Goal: Check status

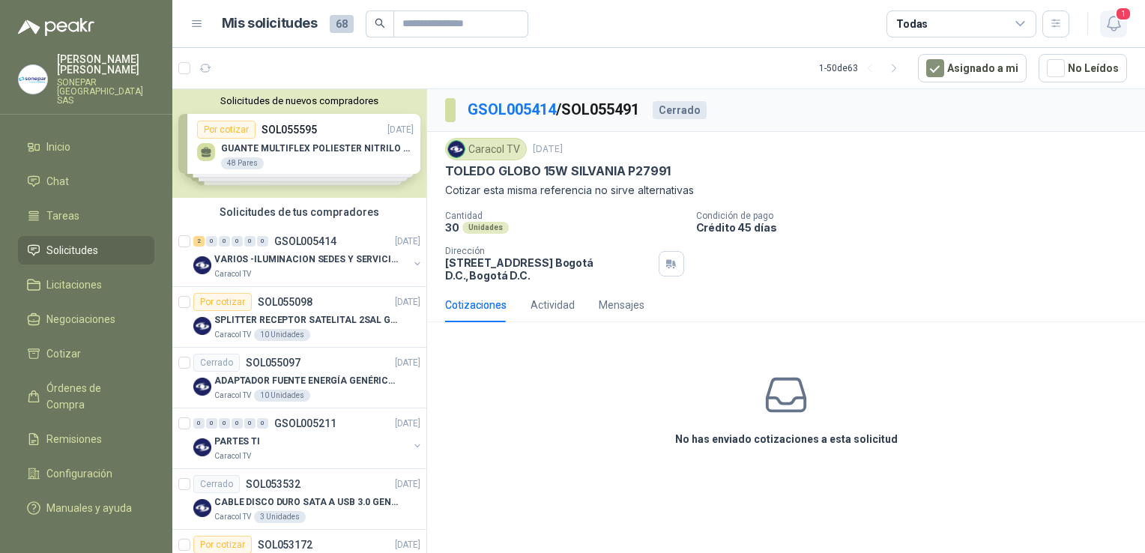
click at [1115, 10] on span "1" at bounding box center [1123, 14] width 16 height 14
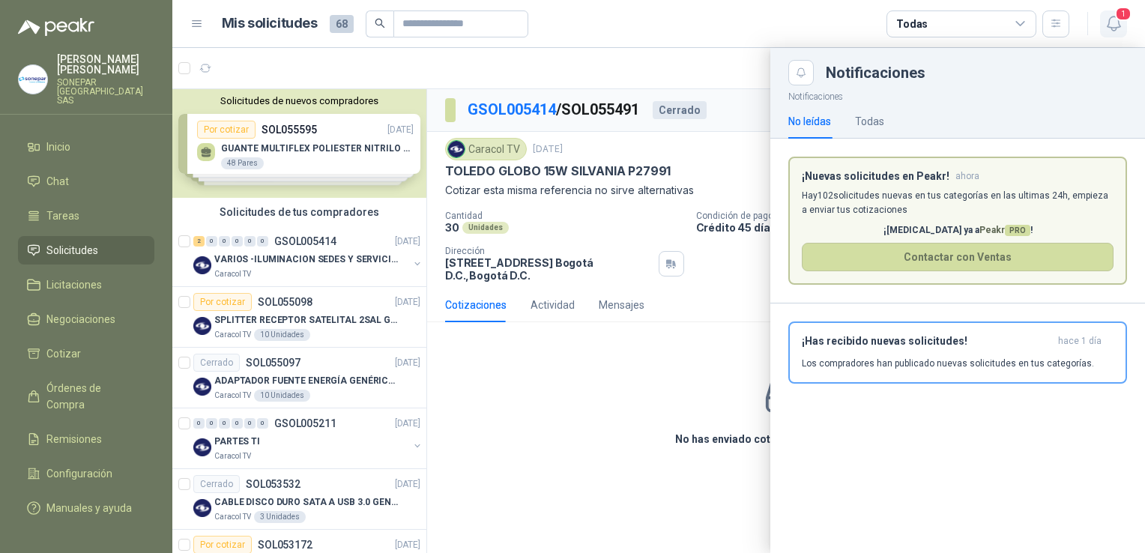
click at [1115, 10] on span "1" at bounding box center [1123, 14] width 16 height 14
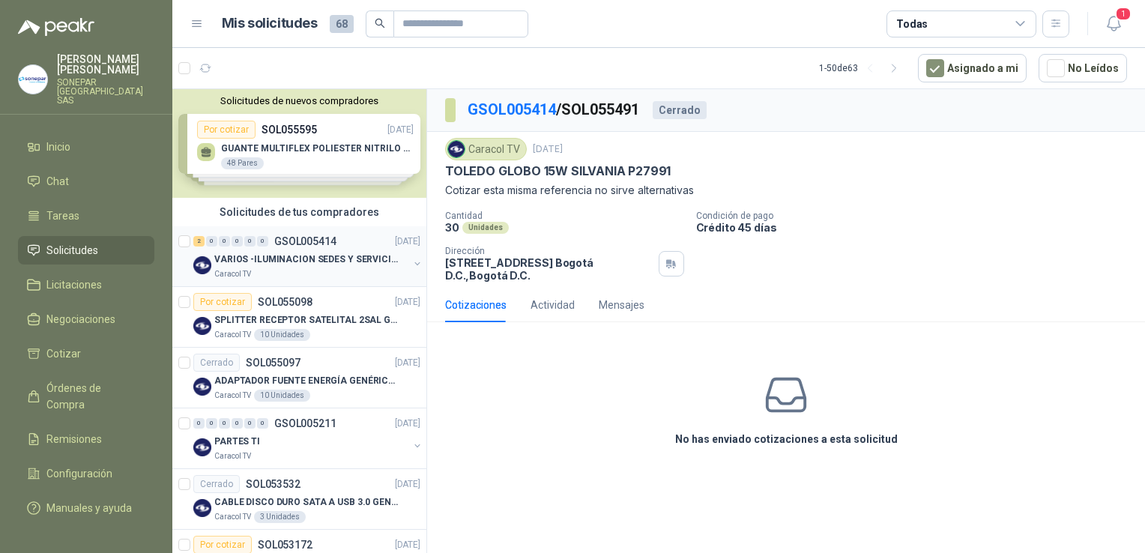
click at [312, 270] on div "Caracol TV" at bounding box center [311, 274] width 194 height 12
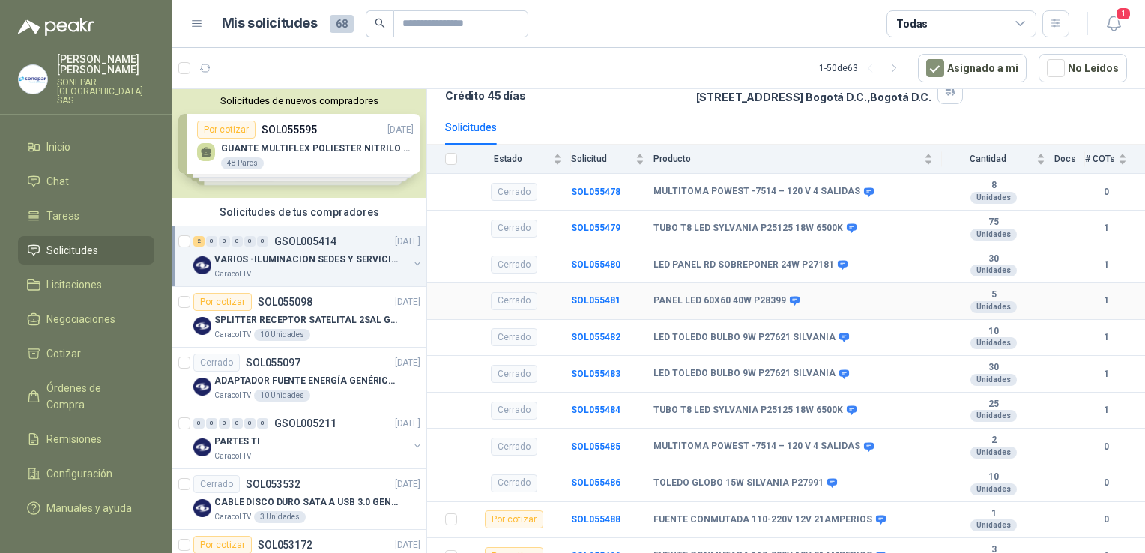
scroll to position [130, 0]
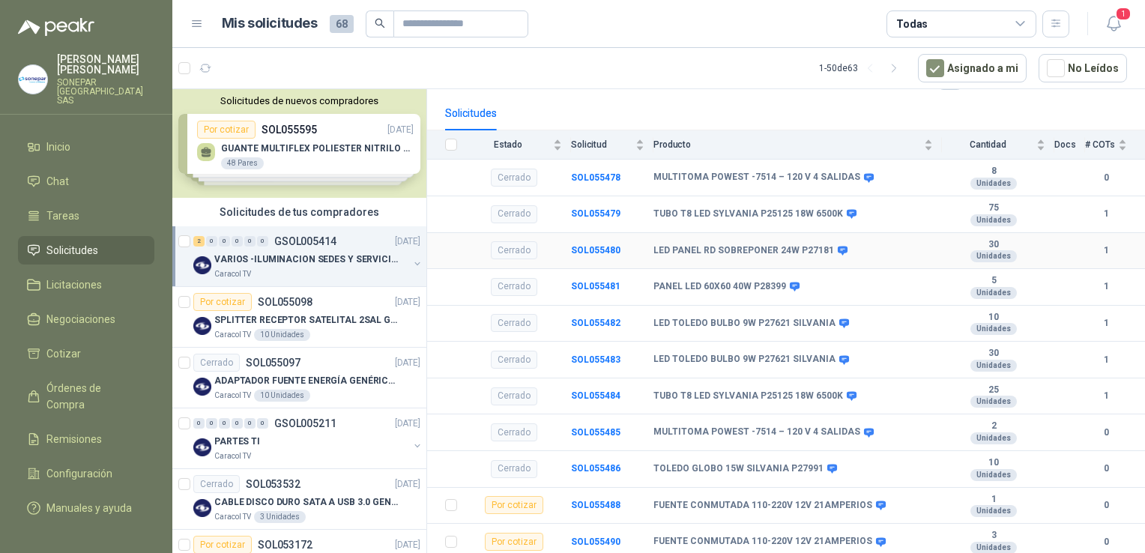
click at [799, 255] on td "LED PANEL RD SOBREPONER 24W P27181" at bounding box center [797, 251] width 288 height 37
click at [797, 469] on b "TOLEDO GLOBO 15W SILVANIA P27991" at bounding box center [738, 469] width 170 height 12
drag, startPoint x: 797, startPoint y: 469, endPoint x: 871, endPoint y: 466, distance: 73.5
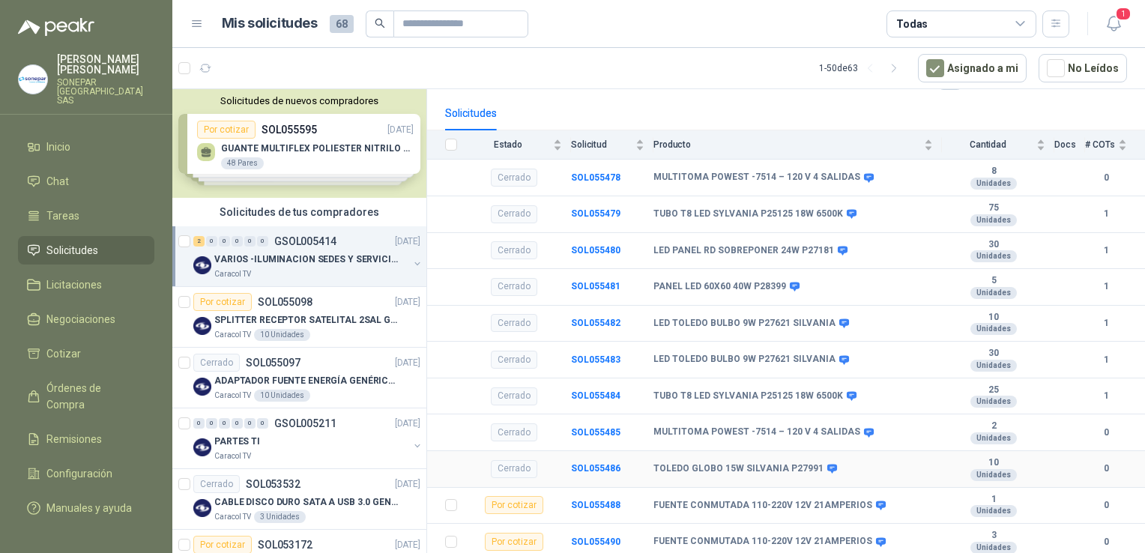
click at [871, 466] on div "TOLEDO GLOBO 15W SILVANIA P27991" at bounding box center [792, 469] width 279 height 12
click at [594, 354] on b "SOL055483" at bounding box center [595, 359] width 49 height 10
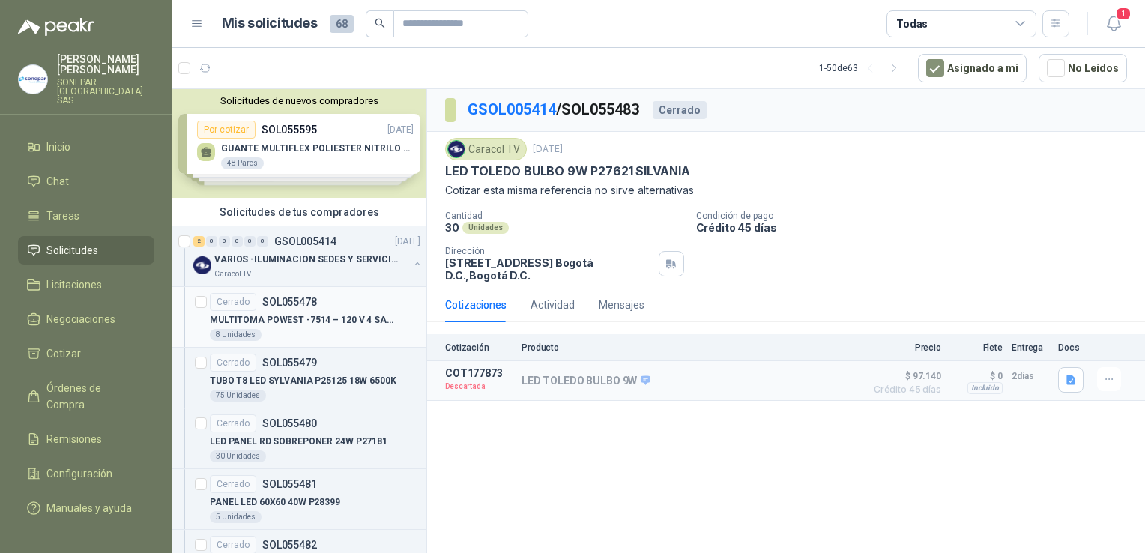
click at [328, 329] on div "8 Unidades" at bounding box center [315, 335] width 211 height 12
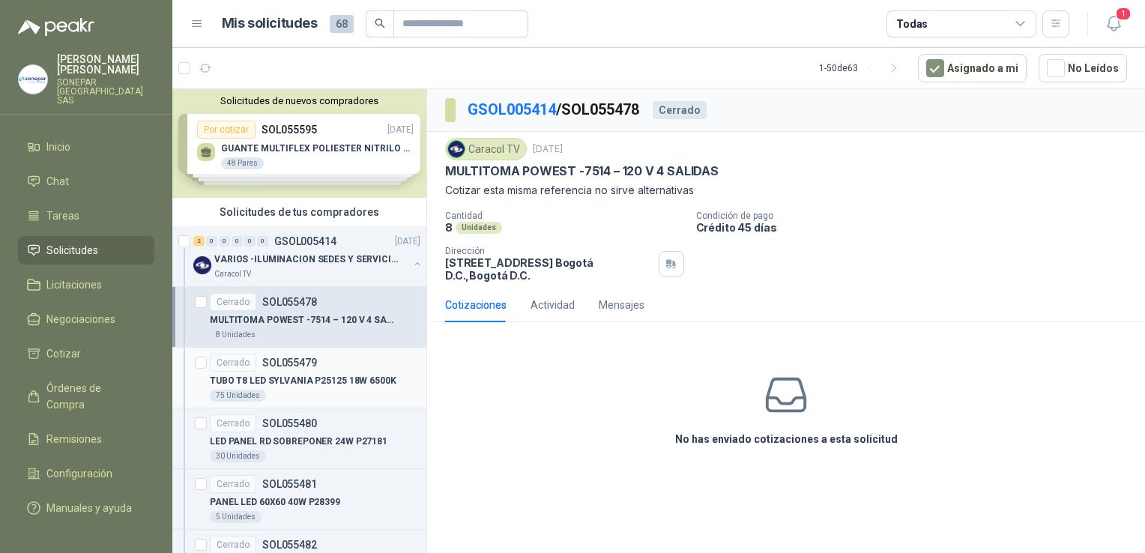
click at [333, 390] on div "75 Unidades" at bounding box center [315, 396] width 211 height 12
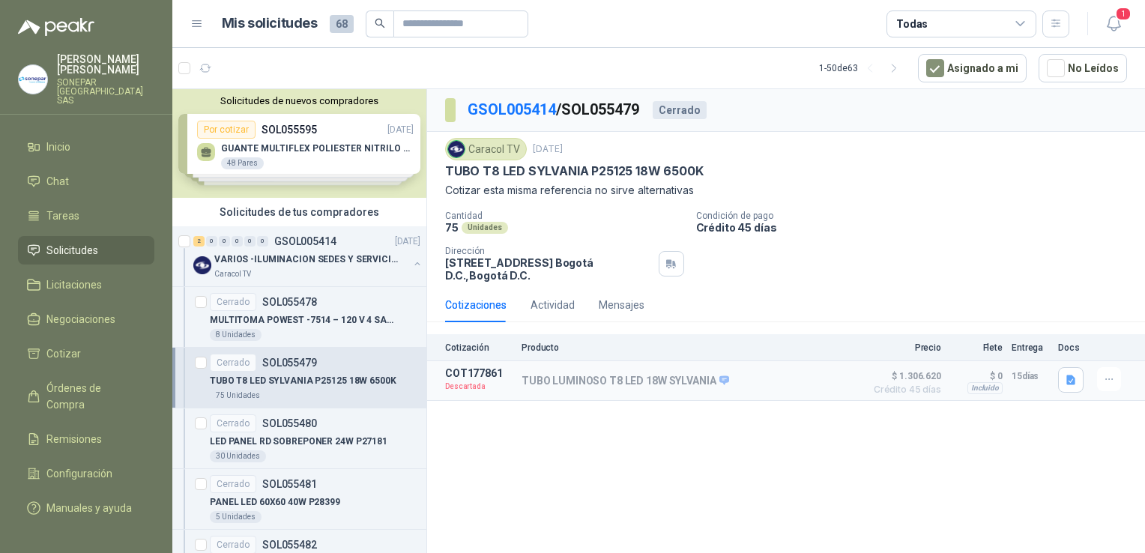
scroll to position [75, 0]
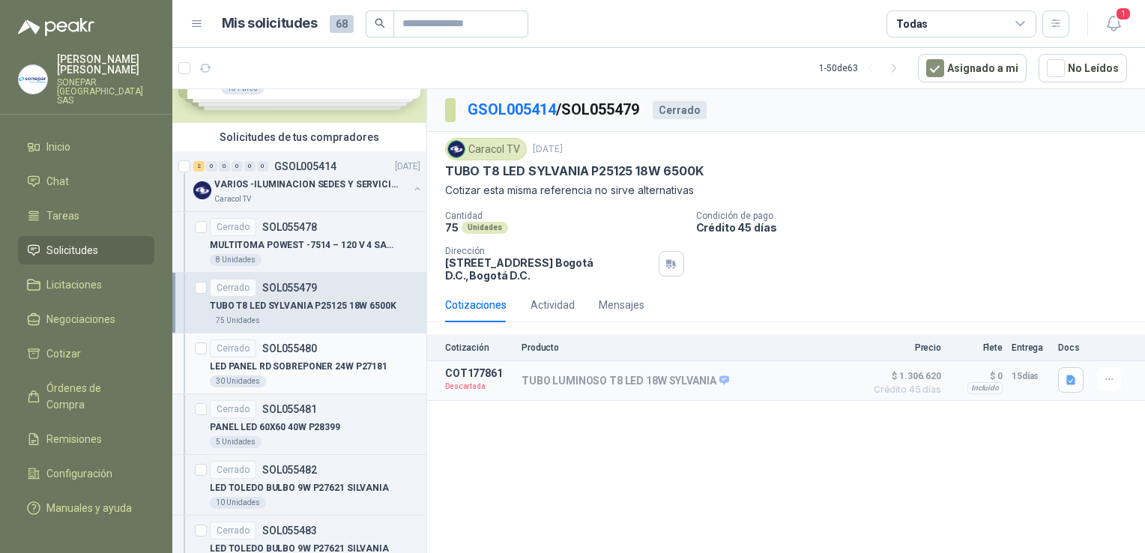
click at [333, 385] on div "30 Unidades" at bounding box center [315, 381] width 211 height 12
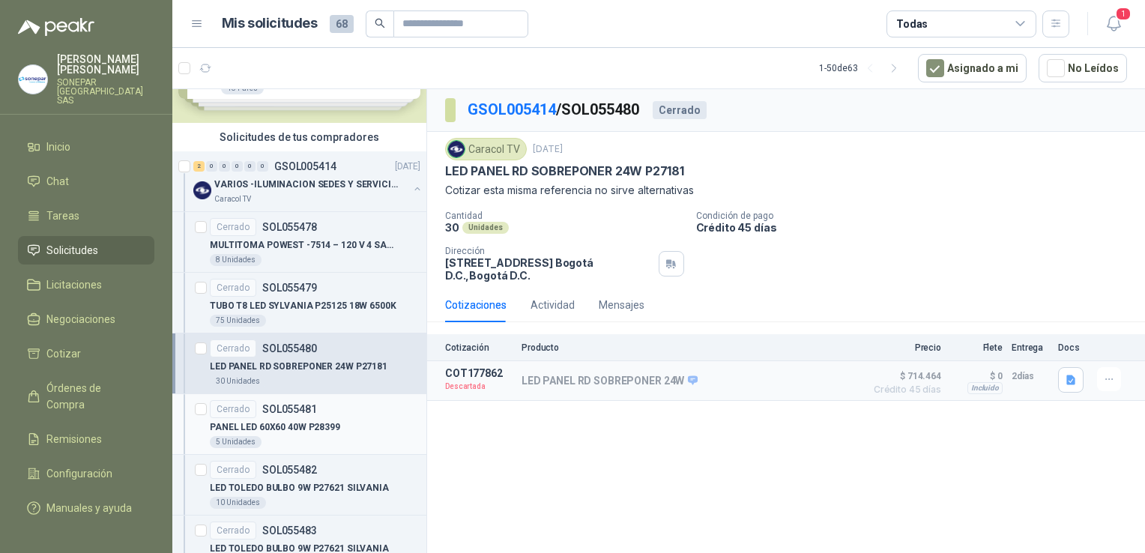
click at [336, 440] on div "5 Unidades" at bounding box center [315, 442] width 211 height 12
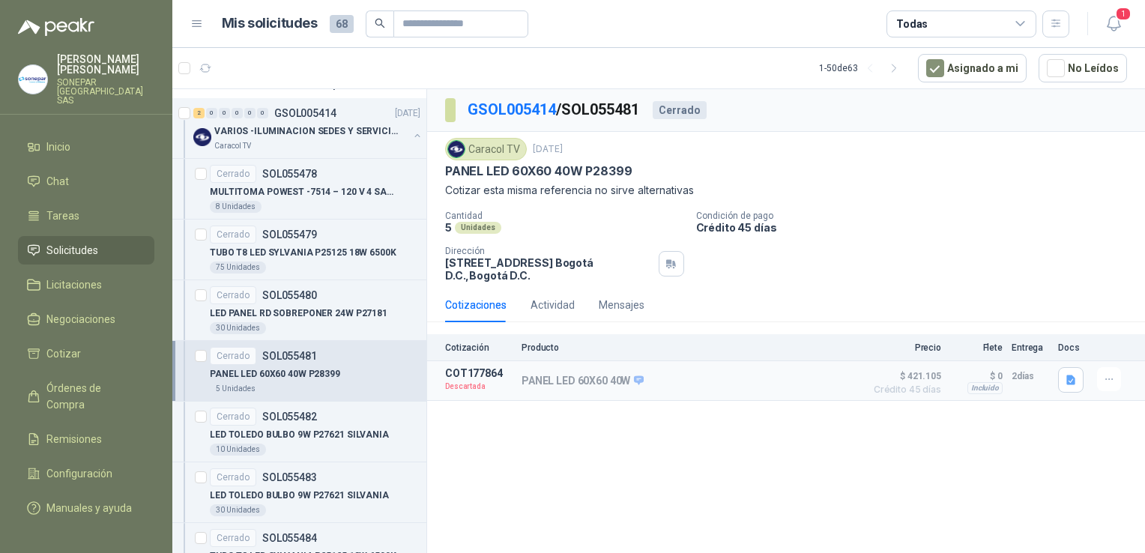
scroll to position [150, 0]
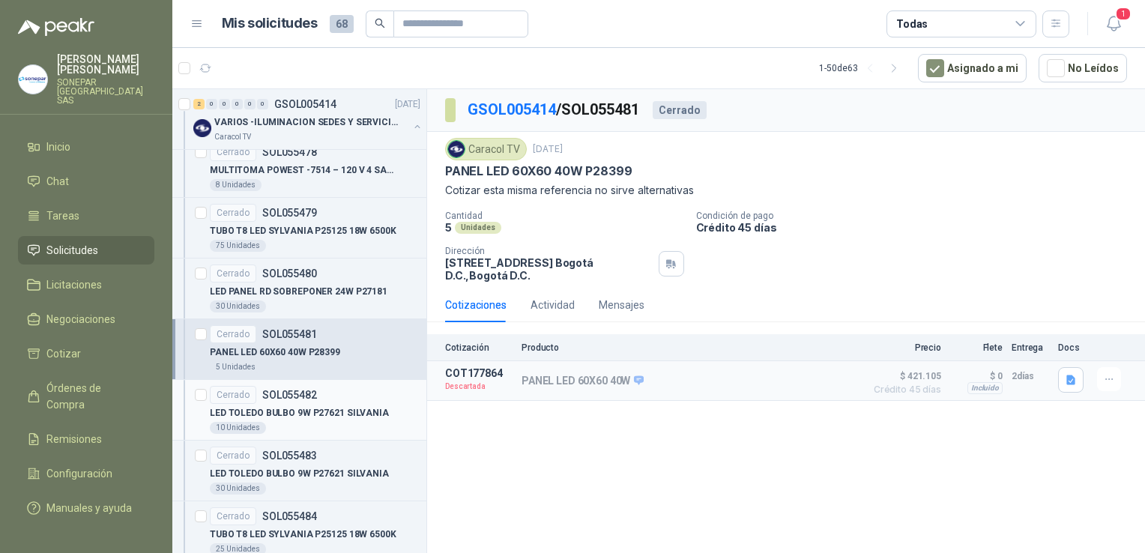
click at [337, 427] on div "10 Unidades" at bounding box center [315, 428] width 211 height 12
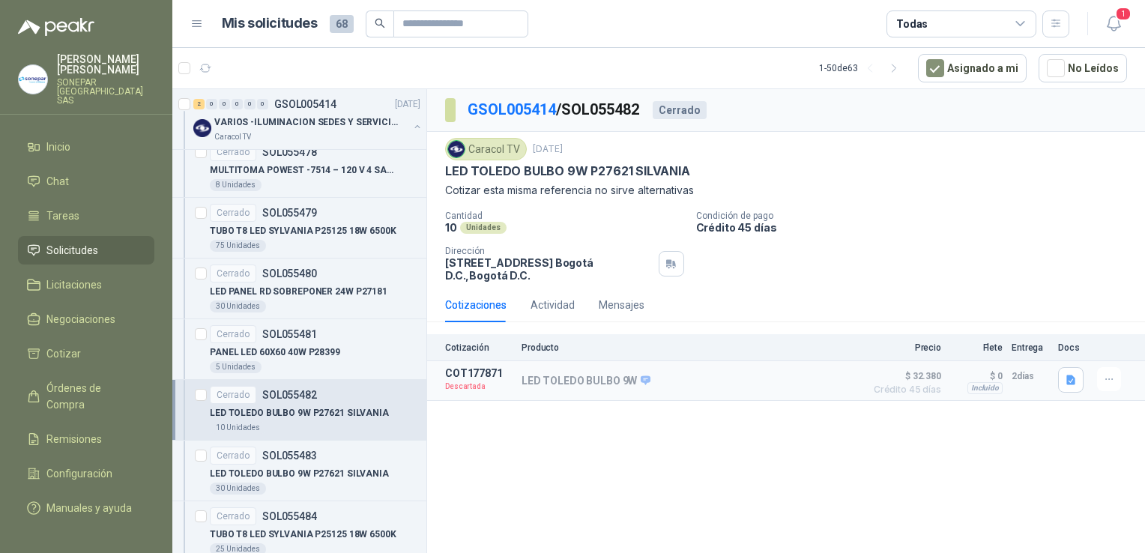
scroll to position [225, 0]
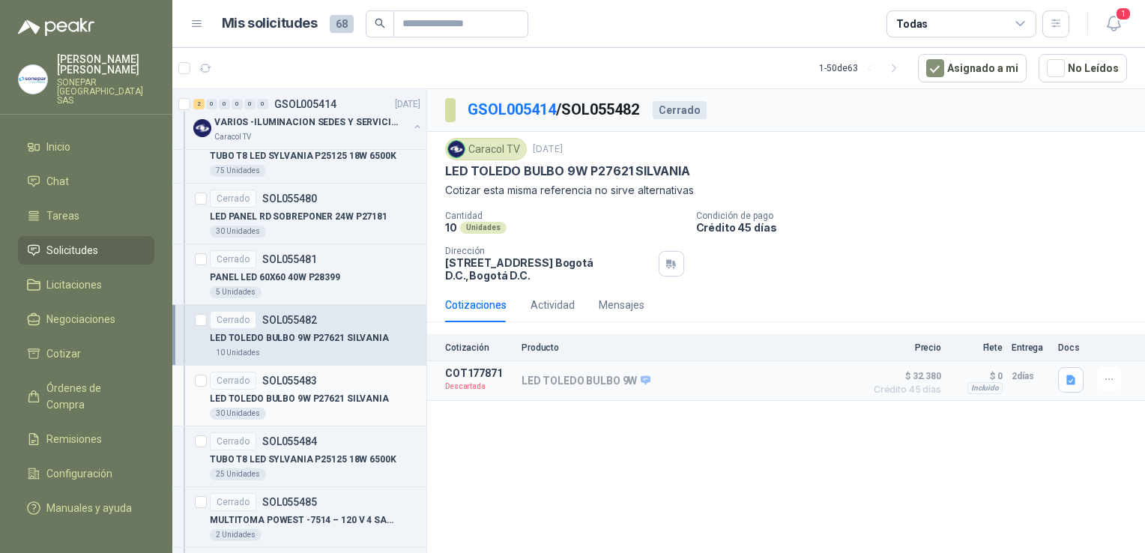
click at [330, 421] on article "Cerrado SOL055483 LED TOLEDO BULBO 9W P27621 SILVANIA 30 Unidades" at bounding box center [299, 396] width 254 height 61
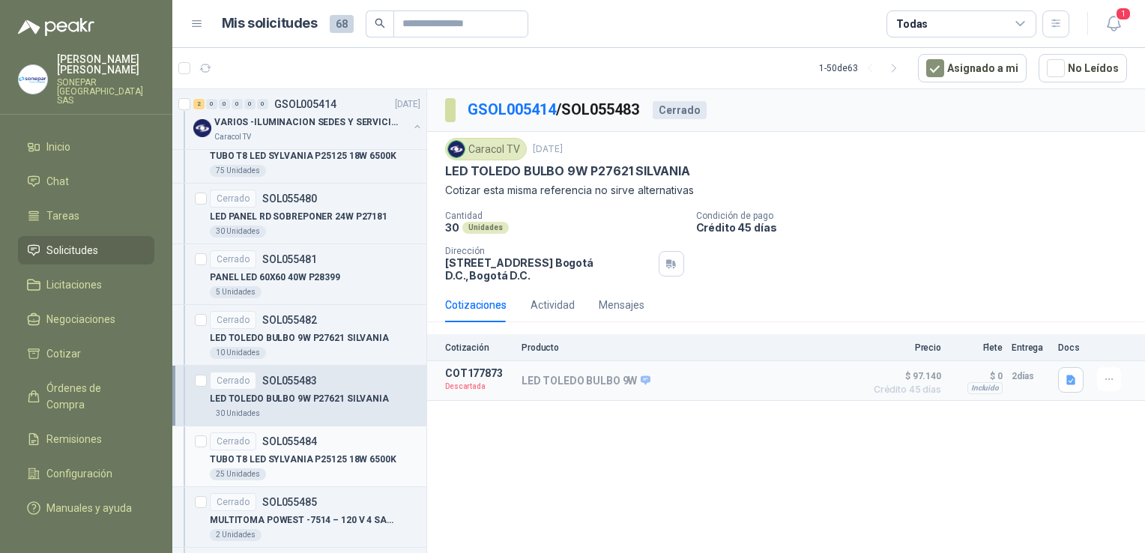
click at [324, 478] on div "25 Unidades" at bounding box center [315, 474] width 211 height 12
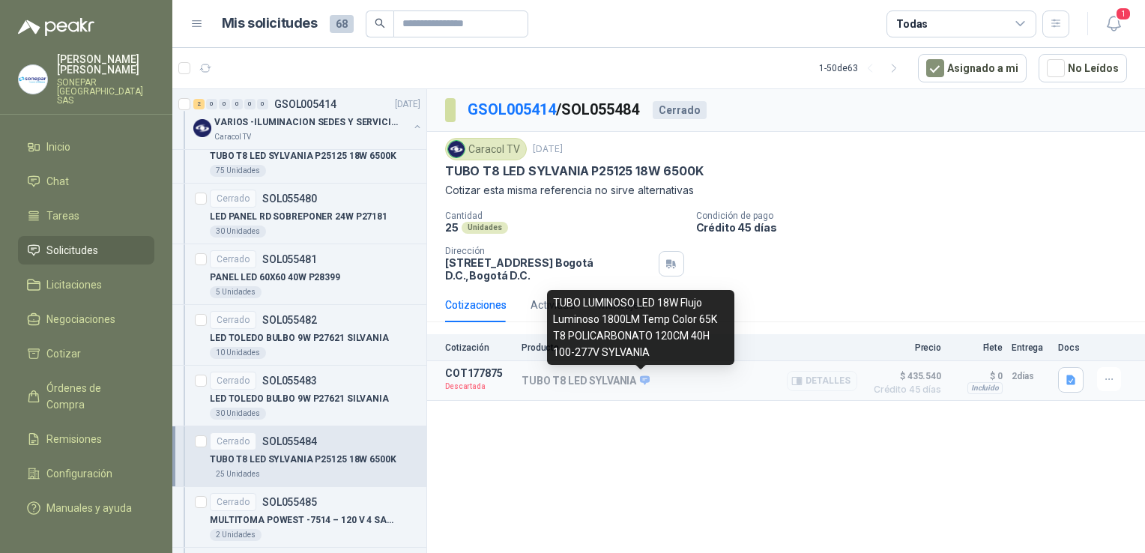
click at [644, 378] on icon at bounding box center [644, 380] width 11 height 11
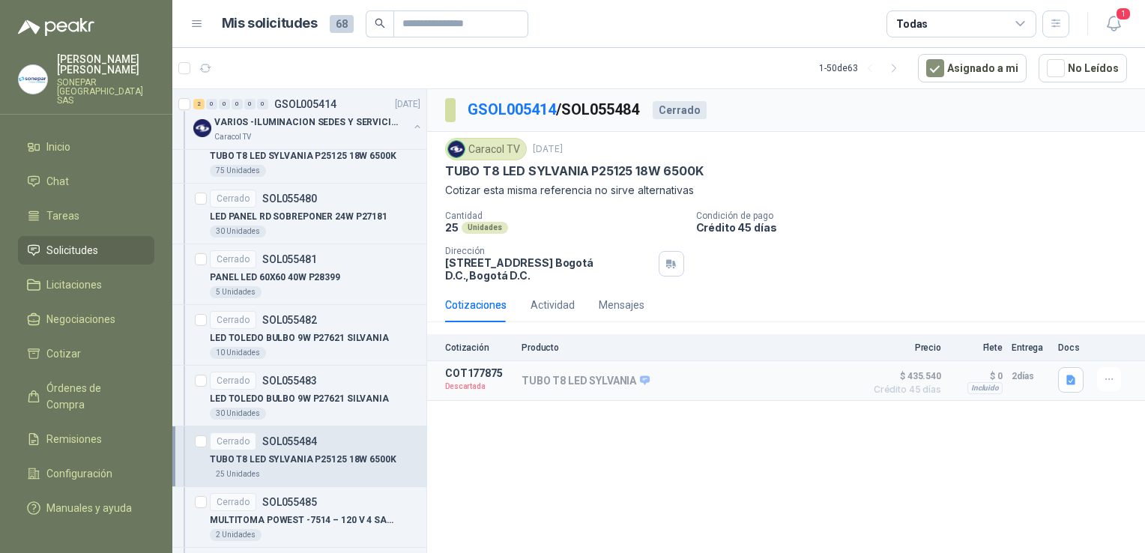
scroll to position [300, 0]
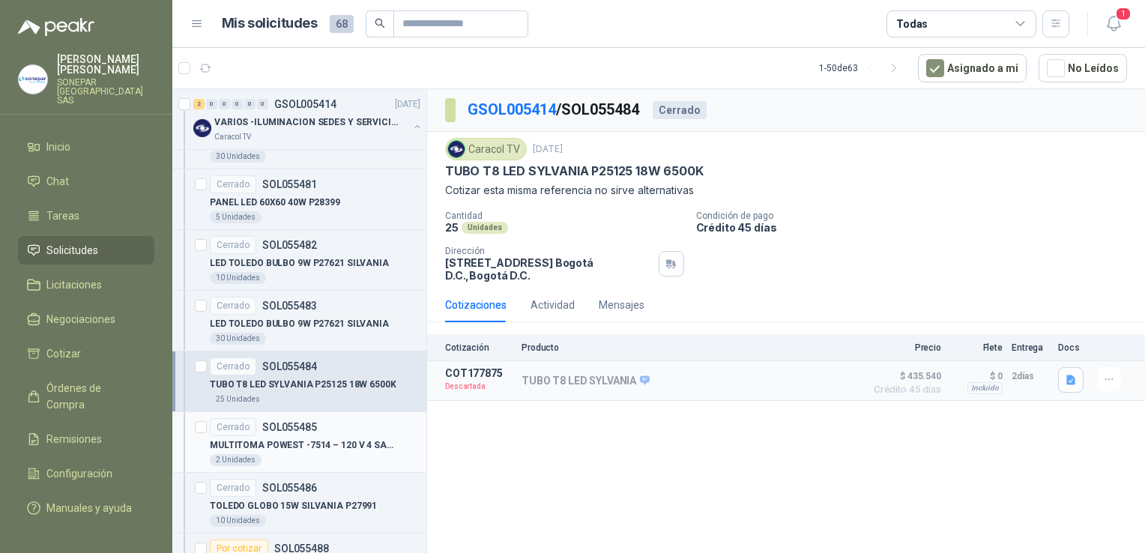
click at [319, 461] on div "2 Unidades" at bounding box center [315, 460] width 211 height 12
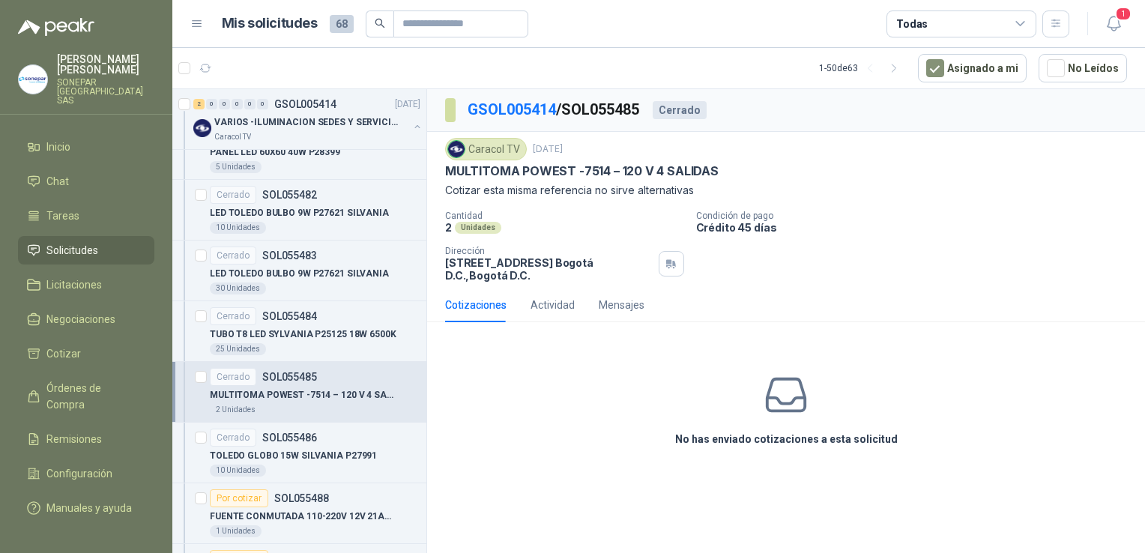
scroll to position [375, 0]
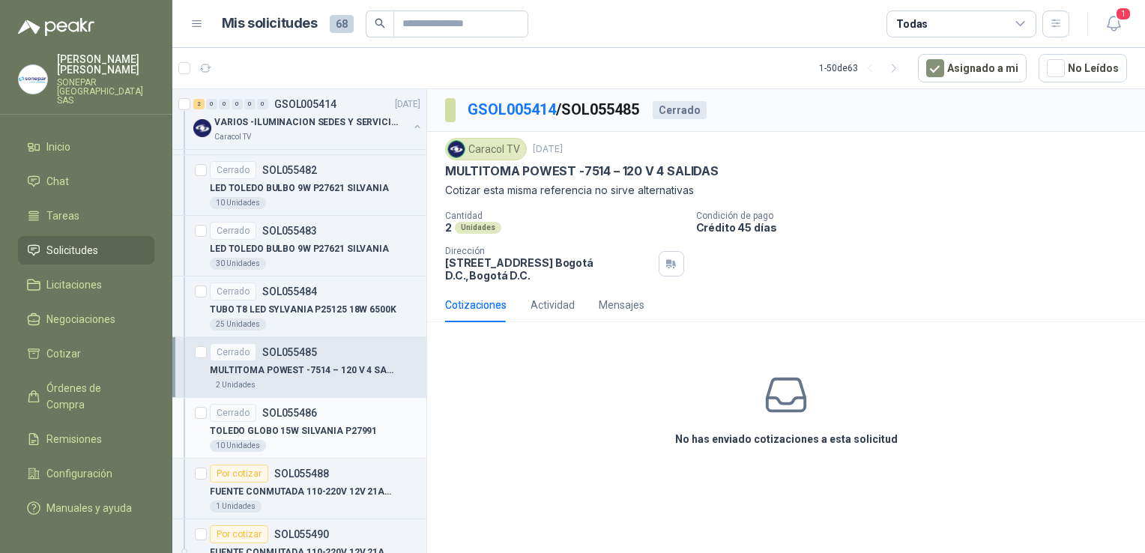
click at [333, 444] on div "10 Unidades" at bounding box center [315, 446] width 211 height 12
